Goal: Find specific page/section: Find specific page/section

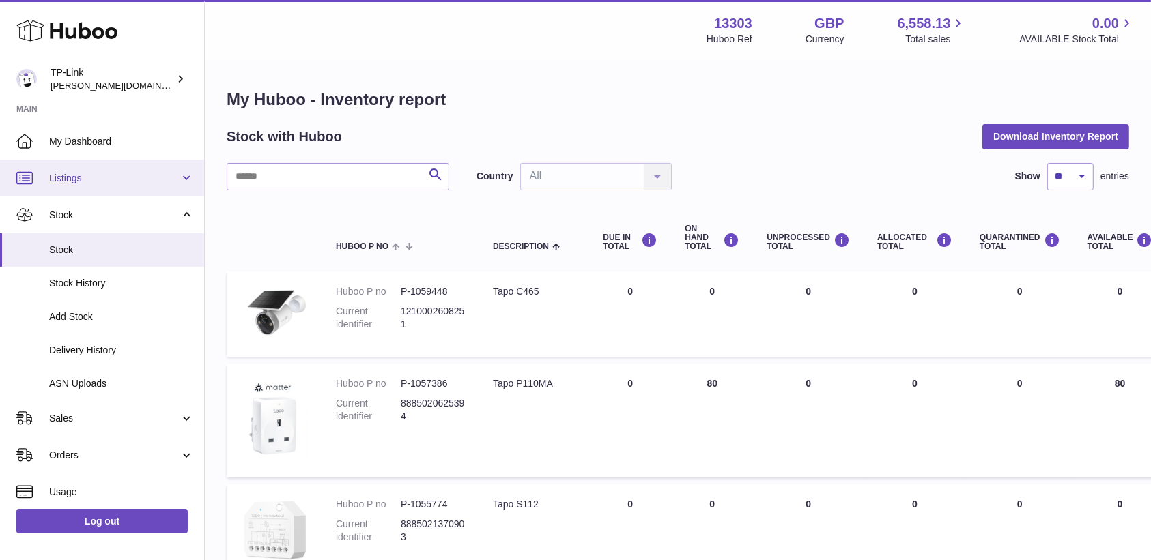
click at [98, 167] on link "Listings" at bounding box center [102, 178] width 204 height 37
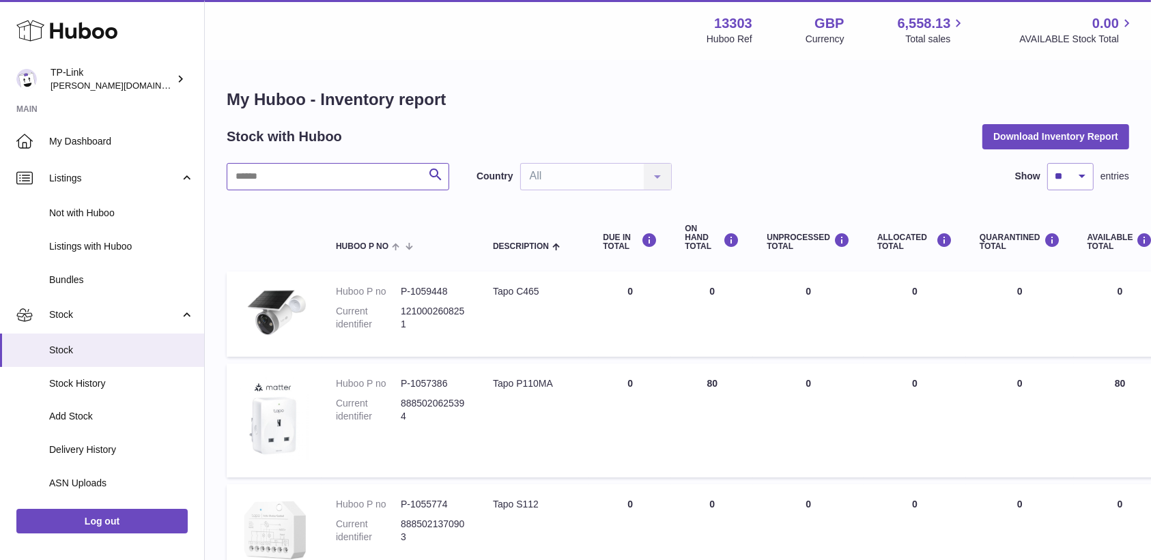
click at [257, 173] on input "text" at bounding box center [338, 176] width 223 height 27
click at [119, 246] on span "Listings with Huboo" at bounding box center [121, 246] width 145 height 13
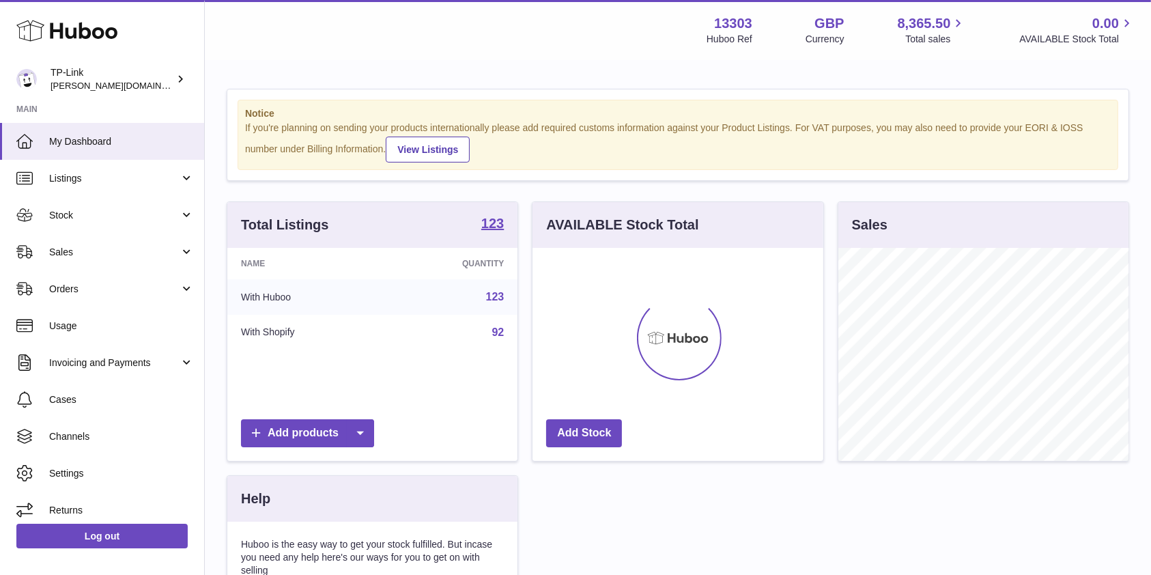
scroll to position [213, 290]
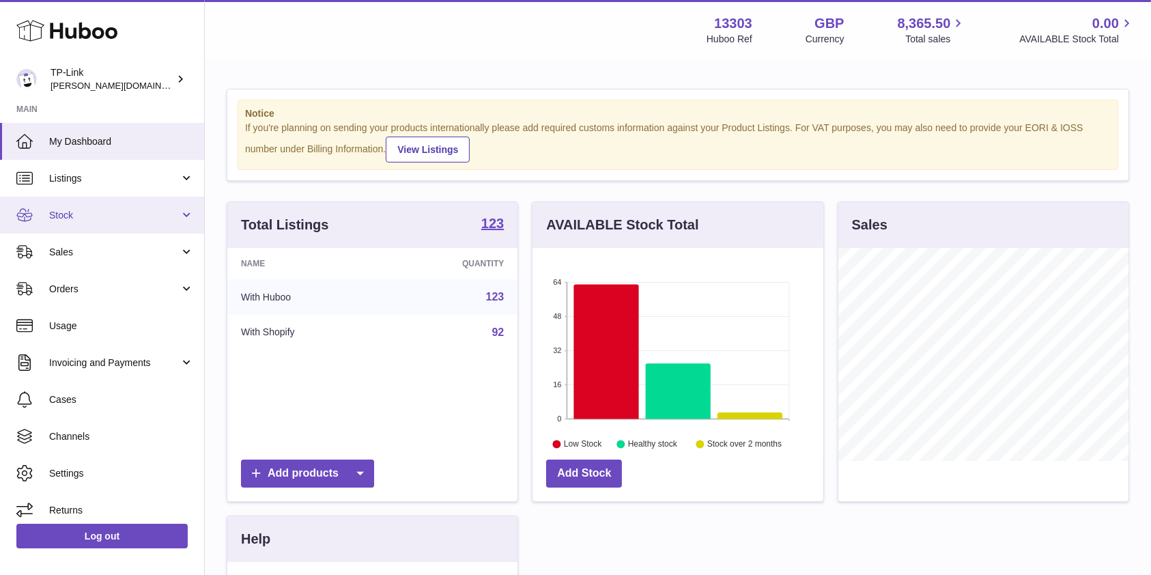
click at [102, 223] on link "Stock" at bounding box center [102, 215] width 204 height 37
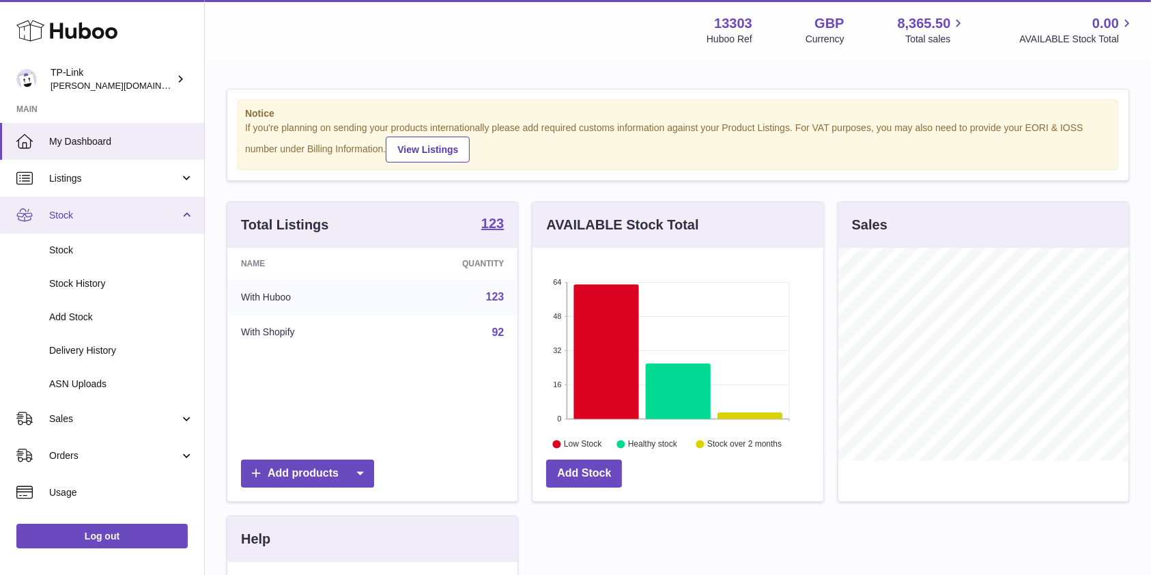
click at [125, 216] on span "Stock" at bounding box center [114, 215] width 130 height 13
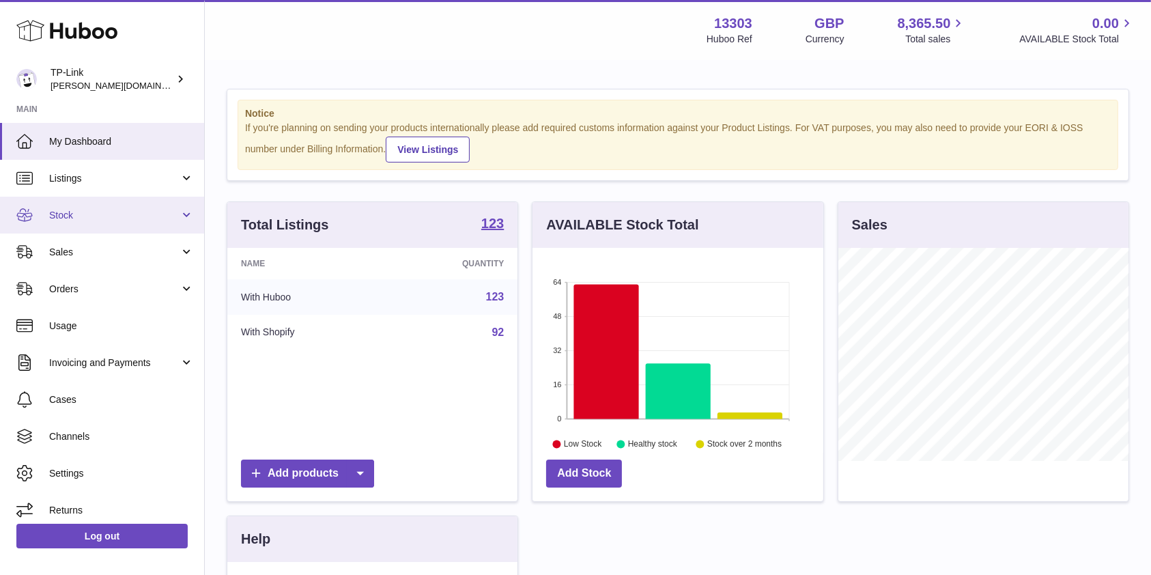
click at [116, 218] on span "Stock" at bounding box center [114, 215] width 130 height 13
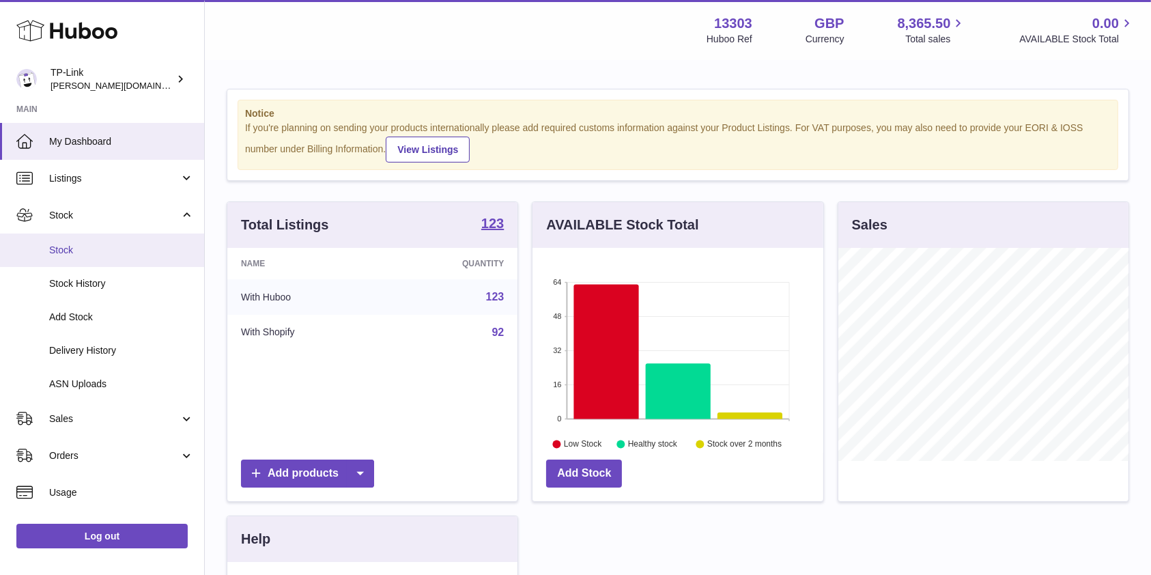
click at [113, 259] on link "Stock" at bounding box center [102, 249] width 204 height 33
click at [731, 523] on div "Total Listings 123 Name Quantity With Huboo 123 With Shopify 92 Add products AV…" at bounding box center [678, 481] width 916 height 560
